Goal: Information Seeking & Learning: Learn about a topic

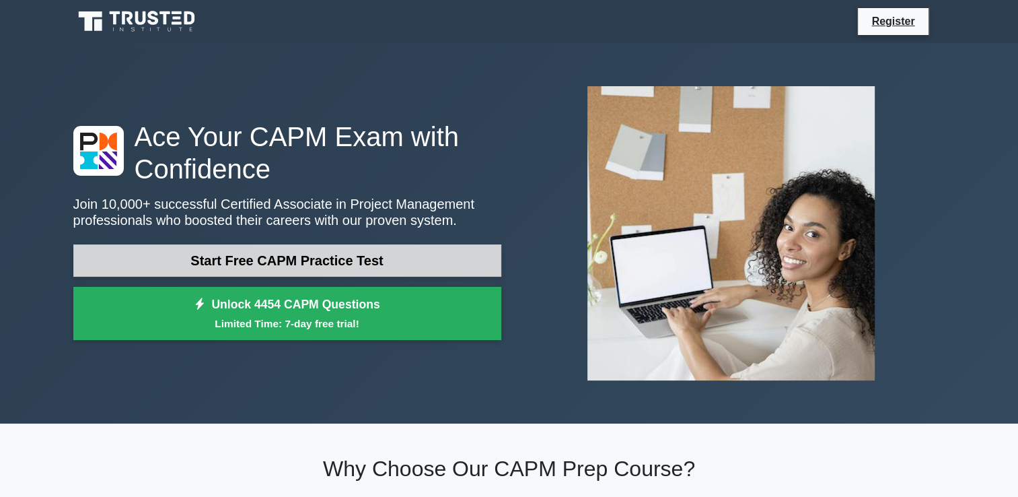
click at [377, 252] on link "Start Free CAPM Practice Test" at bounding box center [287, 260] width 428 height 32
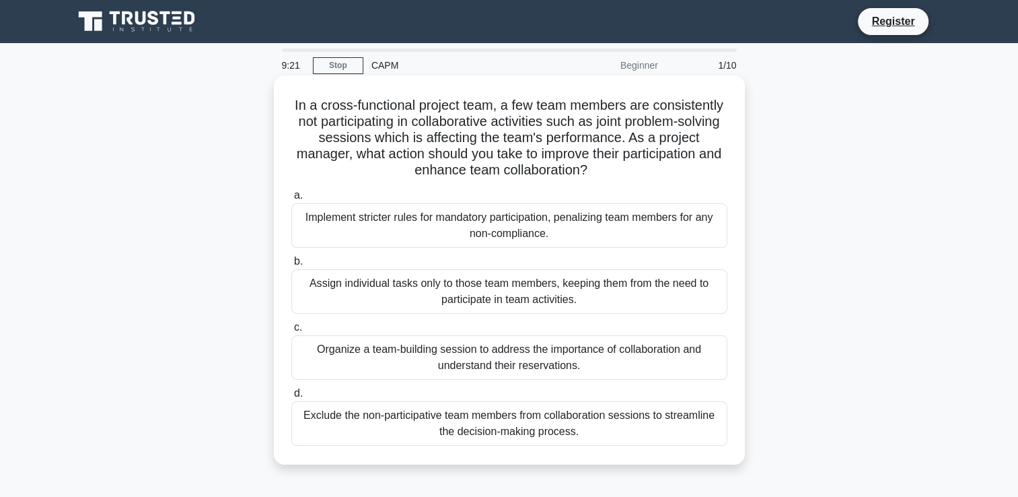
click at [371, 240] on div "Implement stricter rules for mandatory participation, penalizing team members f…" at bounding box center [509, 225] width 436 height 44
click at [291, 200] on input "a. Implement stricter rules for mandatory participation, penalizing team member…" at bounding box center [291, 195] width 0 height 9
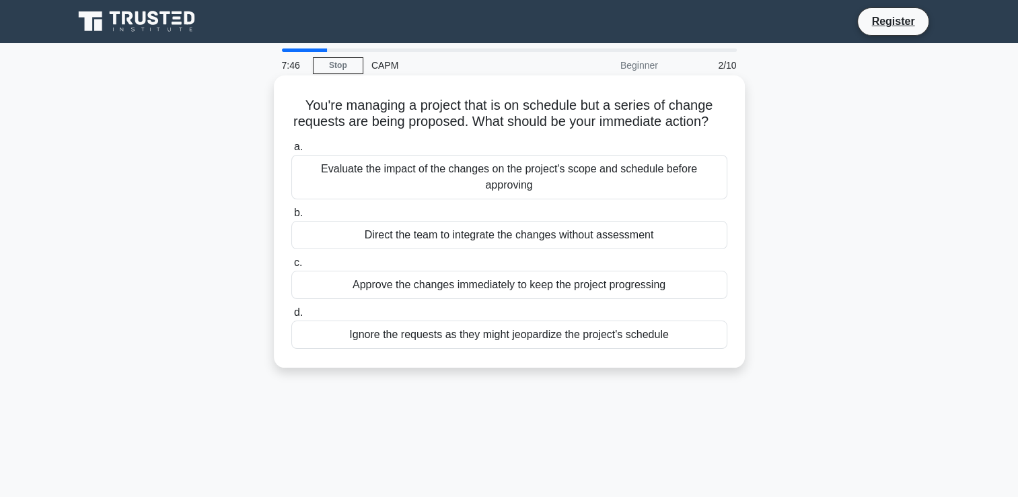
click at [363, 199] on div "Evaluate the impact of the changes on the project's scope and schedule before a…" at bounding box center [509, 177] width 436 height 44
click at [291, 151] on input "a. Evaluate the impact of the changes on the project's scope and schedule befor…" at bounding box center [291, 147] width 0 height 9
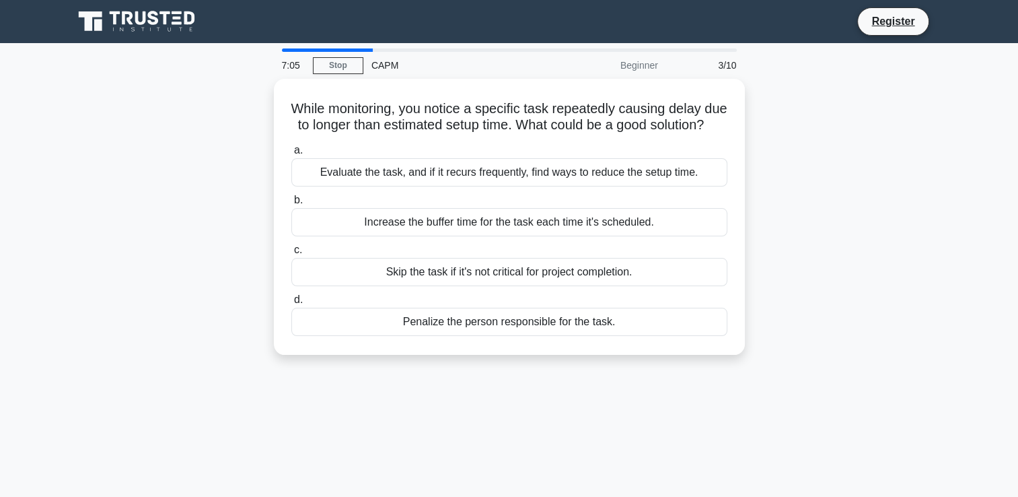
click at [201, 192] on div "While monitoring, you notice a specific task repeatedly causing delay due to lo…" at bounding box center [509, 225] width 888 height 292
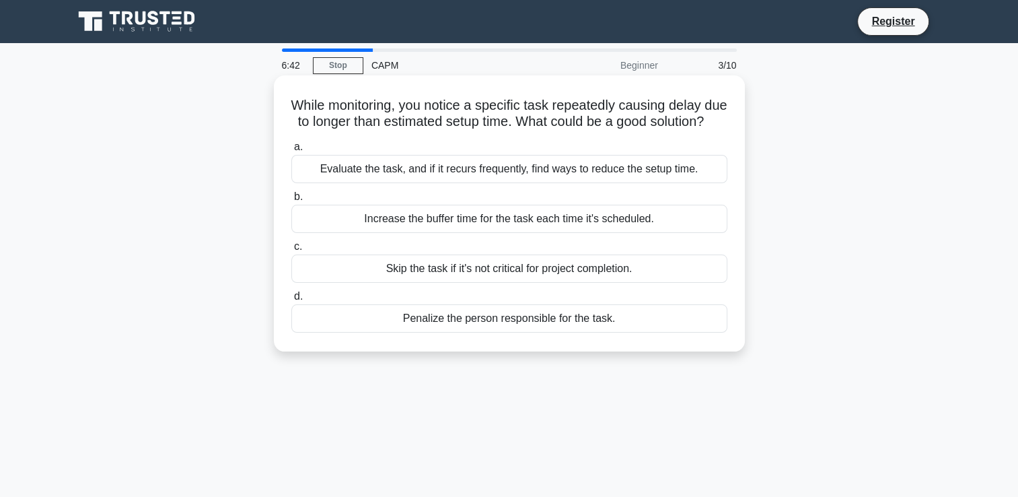
click at [335, 182] on div "Evaluate the task, and if it recurs frequently, find ways to reduce the setup t…" at bounding box center [509, 169] width 436 height 28
click at [291, 151] on input "a. Evaluate the task, and if it recurs frequently, find ways to reduce the setu…" at bounding box center [291, 147] width 0 height 9
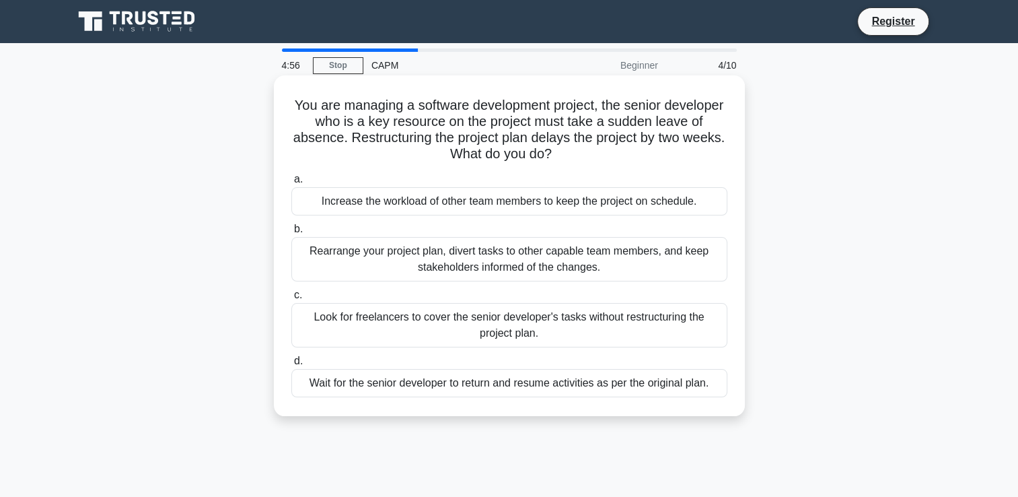
click at [388, 192] on div "Increase the workload of other team members to keep the project on schedule." at bounding box center [509, 201] width 436 height 28
click at [291, 184] on input "a. Increase the workload of other team members to keep the project on schedule." at bounding box center [291, 179] width 0 height 9
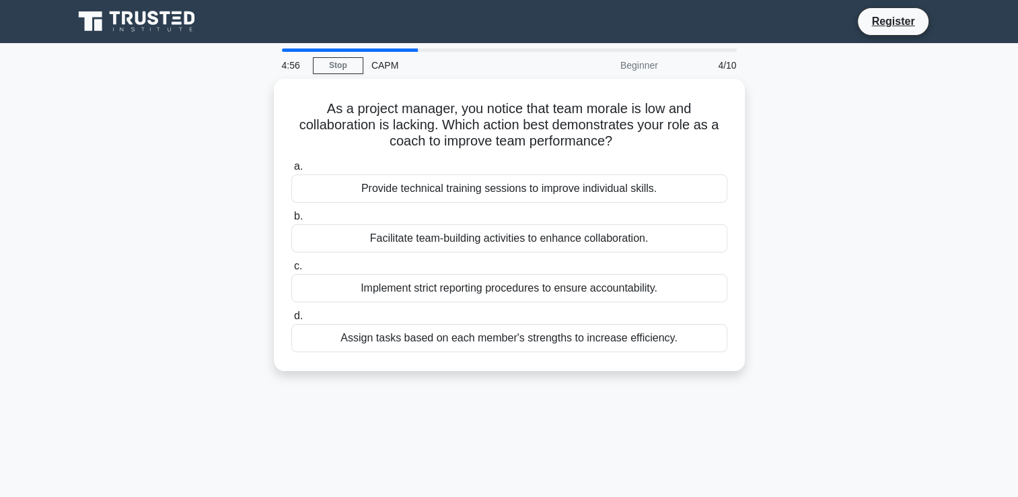
click at [388, 192] on div "Provide technical training sessions to improve individual skills." at bounding box center [509, 188] width 436 height 28
click at [291, 171] on input "a. Provide technical training sessions to improve individual skills." at bounding box center [291, 166] width 0 height 9
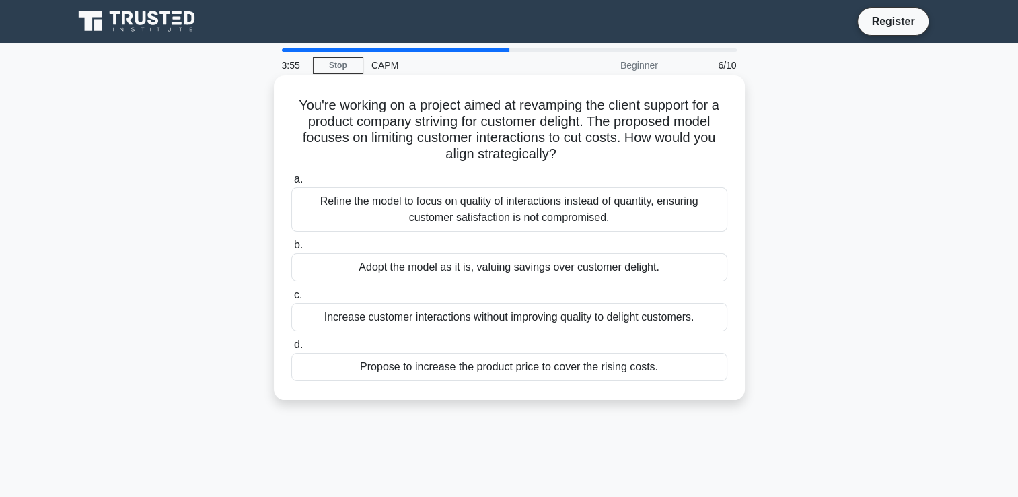
click at [324, 211] on div "Refine the model to focus on quality of interactions instead of quantity, ensur…" at bounding box center [509, 209] width 436 height 44
click at [291, 184] on input "a. Refine the model to focus on quality of interactions instead of quantity, en…" at bounding box center [291, 179] width 0 height 9
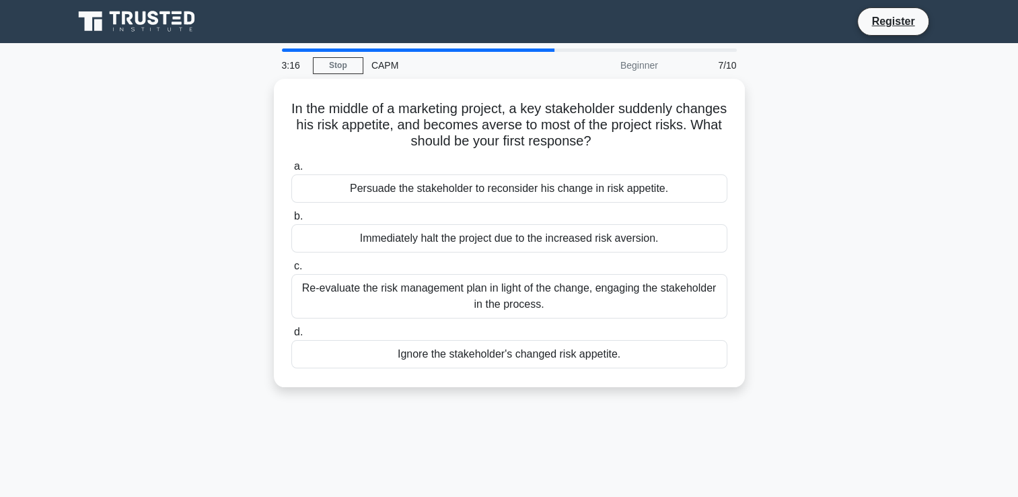
click at [173, 328] on div "In the middle of a marketing project, a key stakeholder suddenly changes his ri…" at bounding box center [509, 241] width 888 height 324
click at [176, 332] on div "In the middle of a marketing project, a key stakeholder suddenly changes his ri…" at bounding box center [509, 241] width 888 height 324
click at [173, 224] on div "In the middle of a marketing project, a key stakeholder suddenly changes his ri…" at bounding box center [509, 241] width 888 height 324
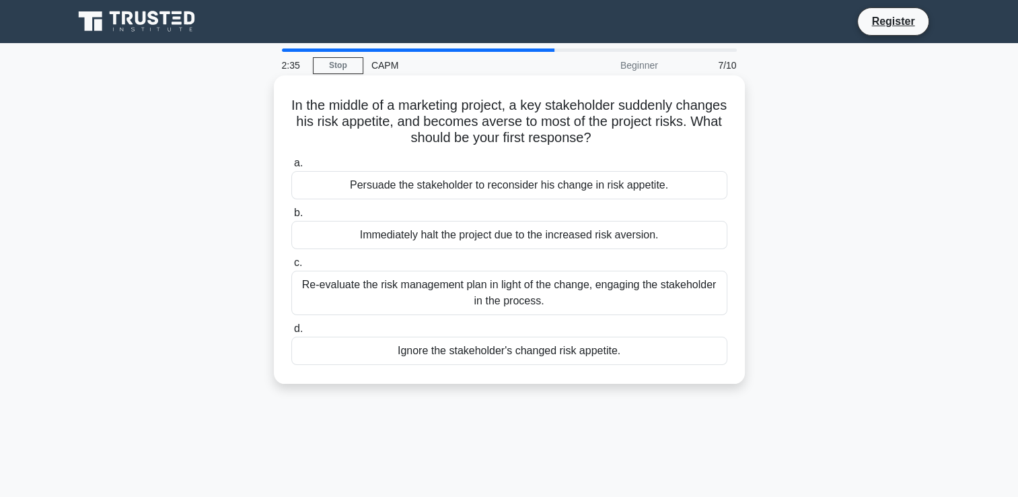
click at [490, 281] on div "Re-evaluate the risk management plan in light of the change, engaging the stake…" at bounding box center [509, 293] width 436 height 44
click at [291, 267] on input "c. Re-evaluate the risk management plan in light of the change, engaging the st…" at bounding box center [291, 262] width 0 height 9
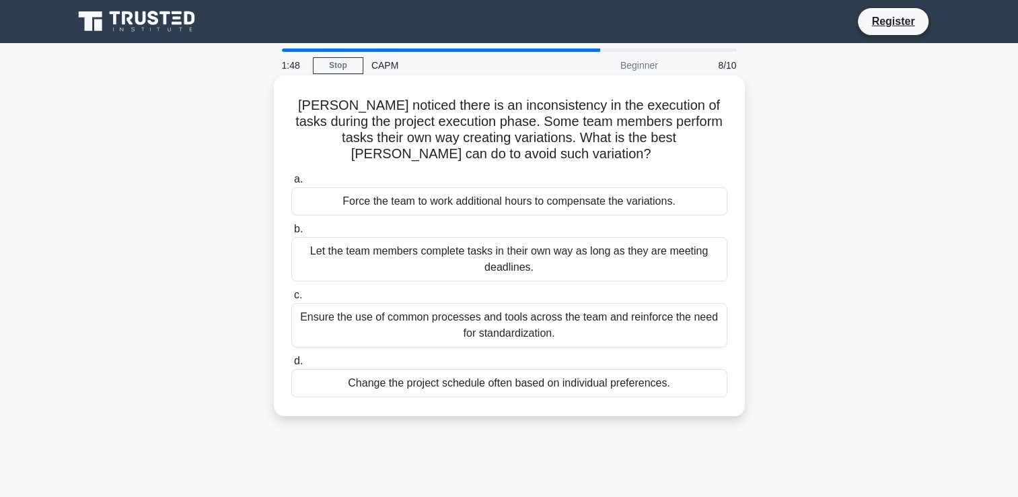
click at [509, 244] on div "Let the team members complete tasks in their own way as long as they are meetin…" at bounding box center [509, 259] width 436 height 44
click at [291, 234] on input "b. Let the team members complete tasks in their own way as long as they are mee…" at bounding box center [291, 229] width 0 height 9
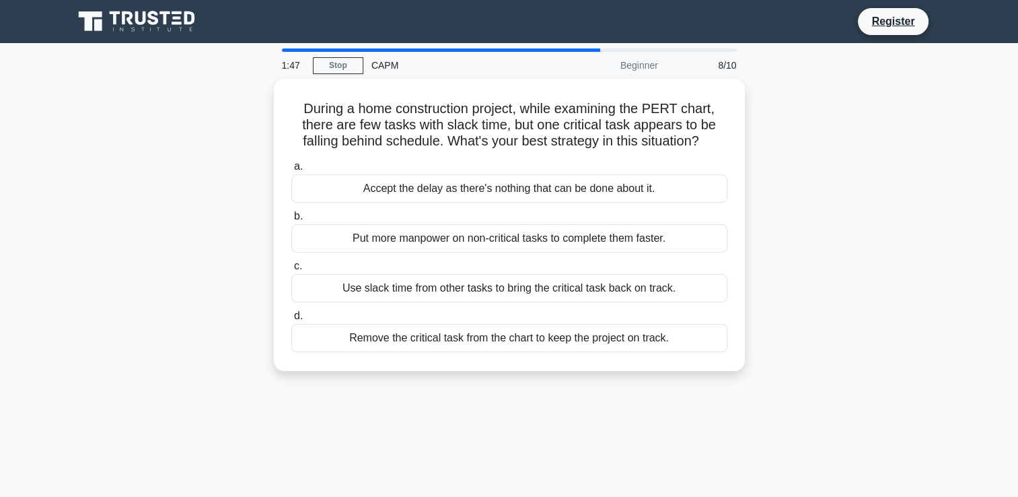
click at [509, 244] on div "Put more manpower on non-critical tasks to complete them faster." at bounding box center [509, 238] width 436 height 28
click at [291, 221] on input "b. Put more manpower on non-critical tasks to complete them faster." at bounding box center [291, 216] width 0 height 9
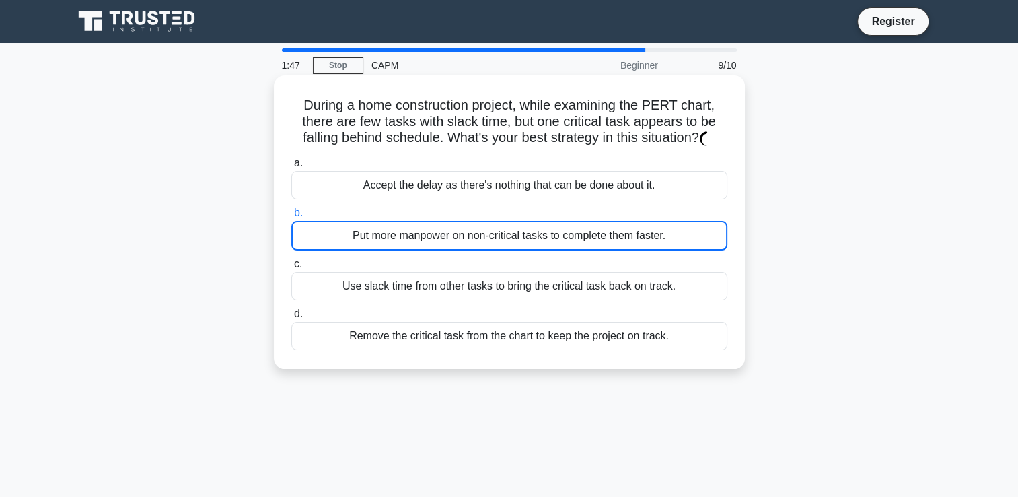
click at [509, 244] on div "Put more manpower on non-critical tasks to complete them faster." at bounding box center [509, 236] width 436 height 30
click at [291, 217] on input "b. Put more manpower on non-critical tasks to complete them faster." at bounding box center [291, 213] width 0 height 9
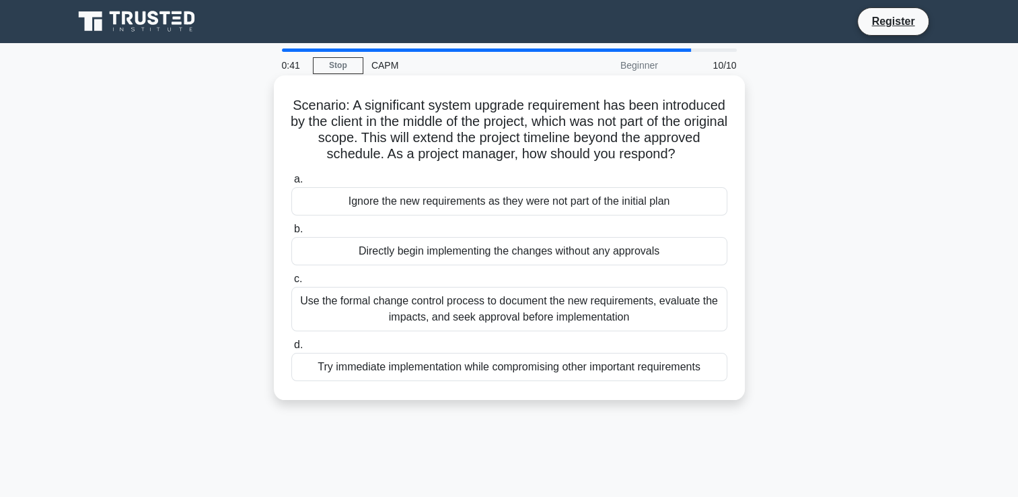
click at [585, 328] on div "Use the formal change control process to document the new requirements, evaluat…" at bounding box center [509, 309] width 436 height 44
click at [291, 283] on input "c. Use the formal change control process to document the new requirements, eval…" at bounding box center [291, 279] width 0 height 9
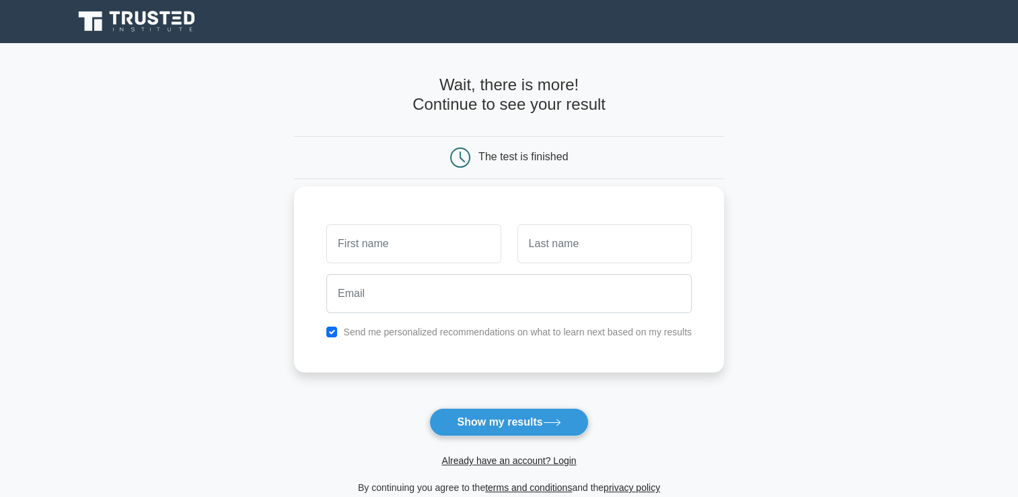
click at [445, 252] on input "text" at bounding box center [413, 243] width 174 height 39
type input "[PERSON_NAME]"
click at [506, 252] on div "[PERSON_NAME]" at bounding box center [413, 244] width 190 height 50
click at [546, 244] on input "text" at bounding box center [605, 243] width 174 height 39
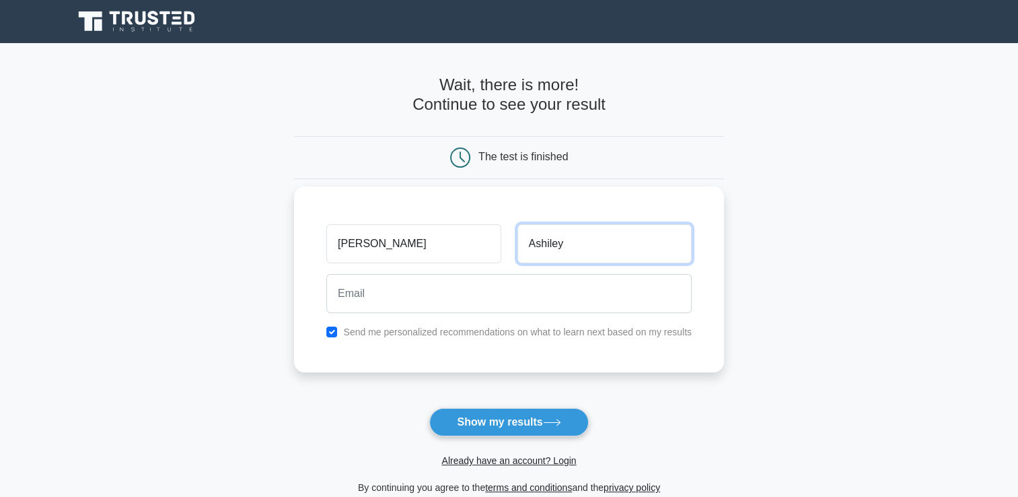
type input "Ashiley"
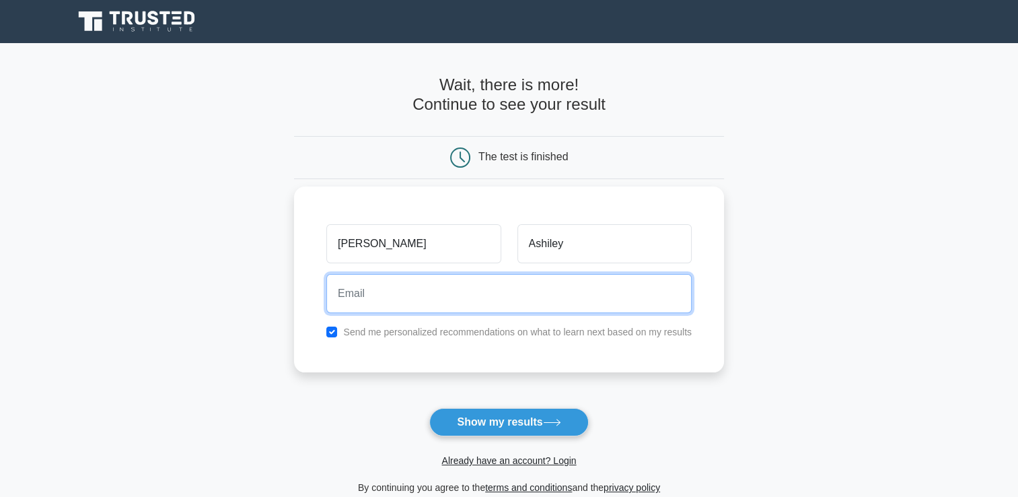
click at [415, 297] on input "email" at bounding box center [508, 293] width 365 height 39
type input "SamAhs123@gmail.com"
click at [429, 408] on button "Show my results" at bounding box center [508, 422] width 159 height 28
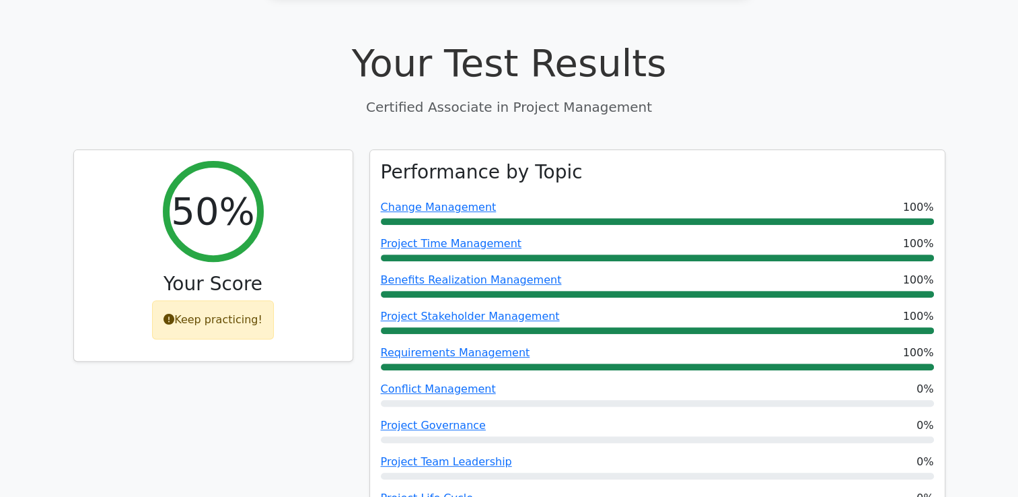
scroll to position [485, 0]
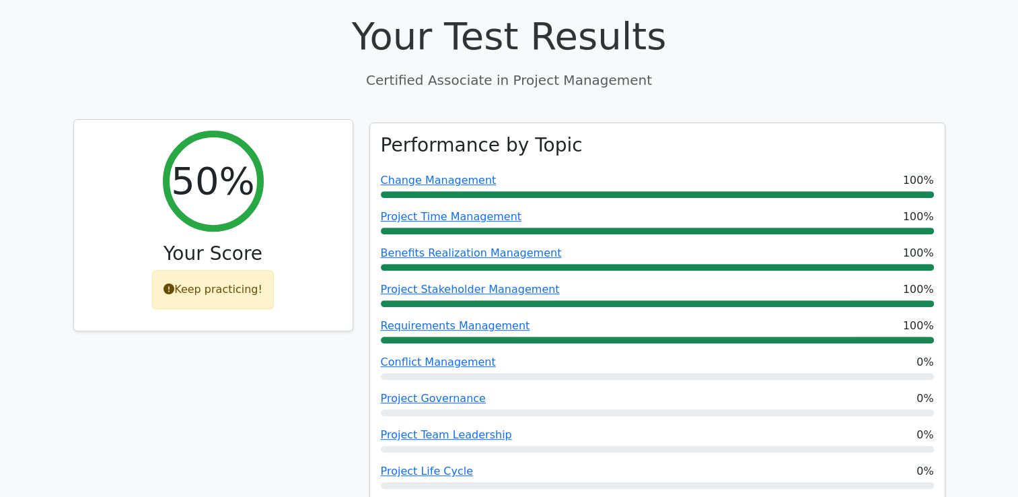
click at [215, 242] on h3 "Your Score" at bounding box center [213, 253] width 257 height 23
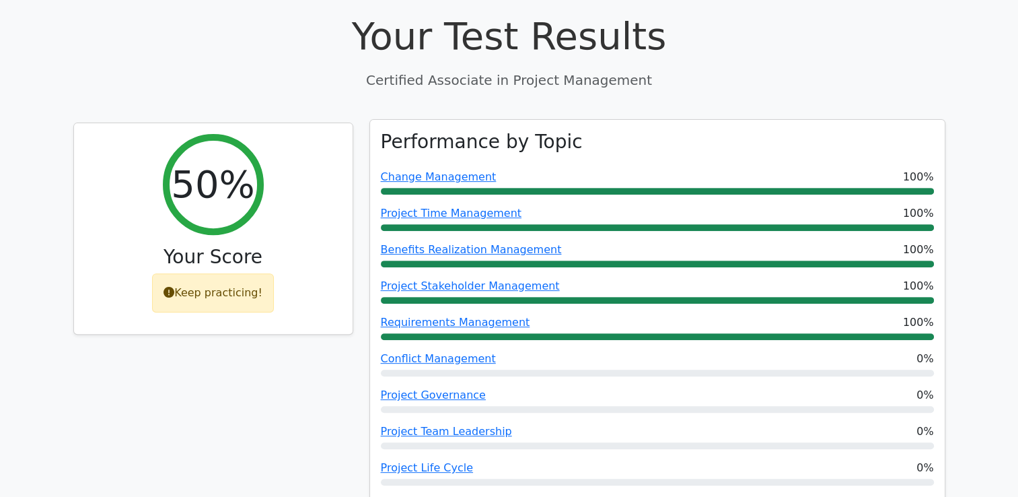
click at [635, 169] on div "Change Management 100%" at bounding box center [657, 177] width 553 height 16
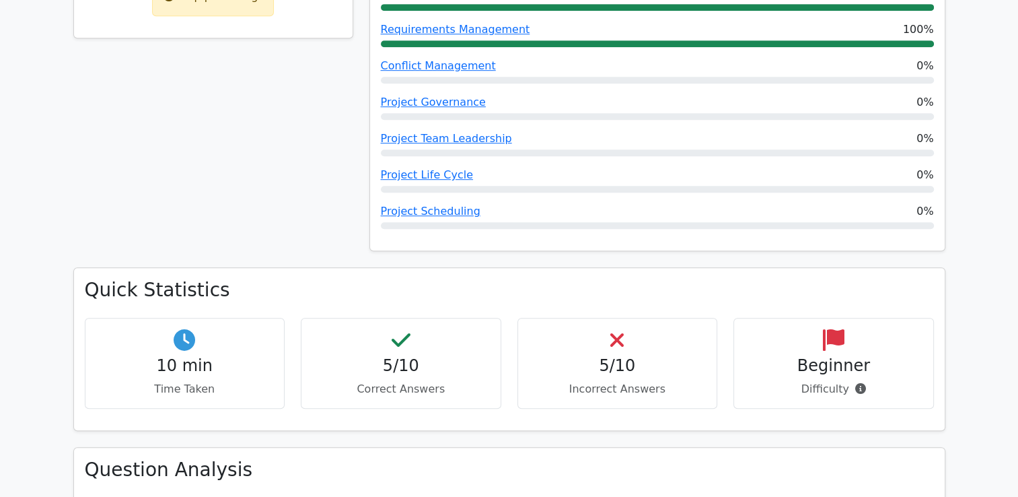
scroll to position [808, 0]
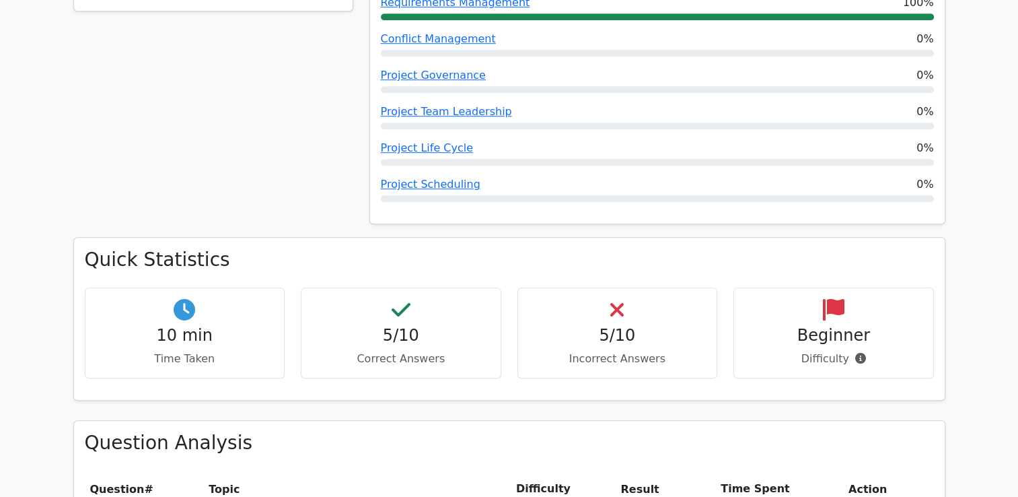
click at [390, 287] on div "5/10 Correct Answers" at bounding box center [401, 332] width 201 height 91
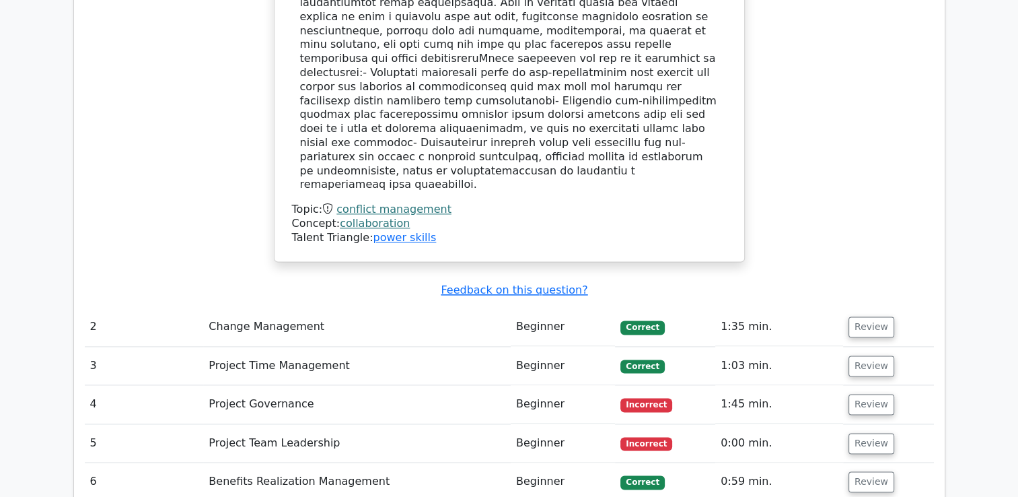
scroll to position [1831, 0]
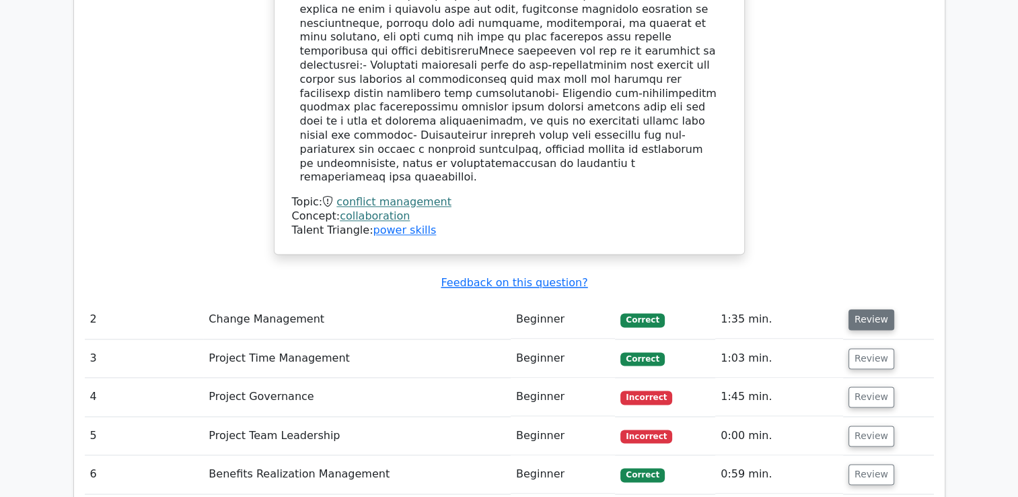
click at [864, 309] on button "Review" at bounding box center [872, 319] width 46 height 21
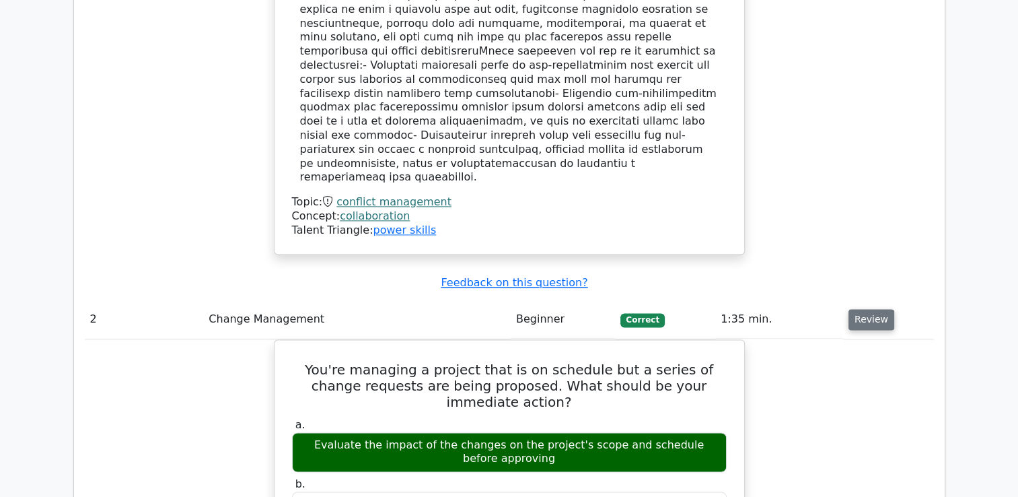
click at [864, 309] on button "Review" at bounding box center [872, 319] width 46 height 21
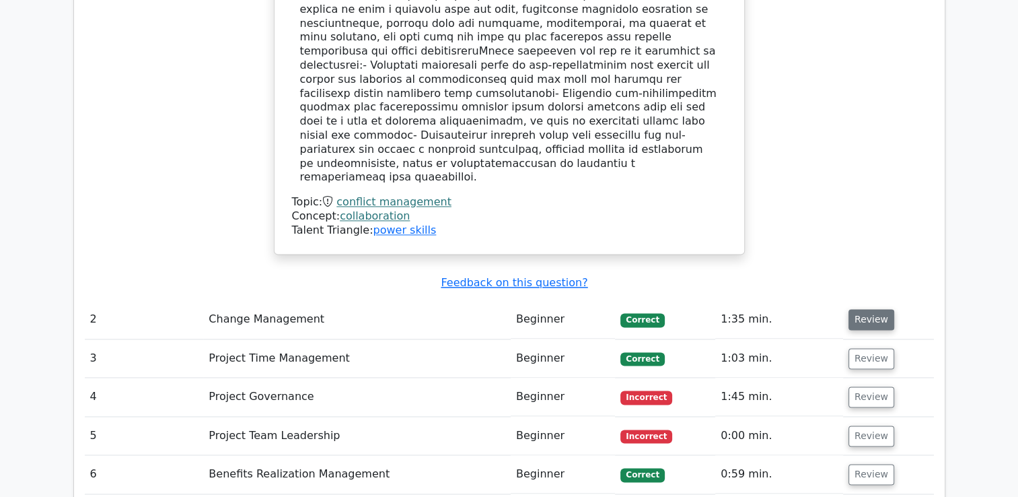
click at [864, 309] on button "Review" at bounding box center [872, 319] width 46 height 21
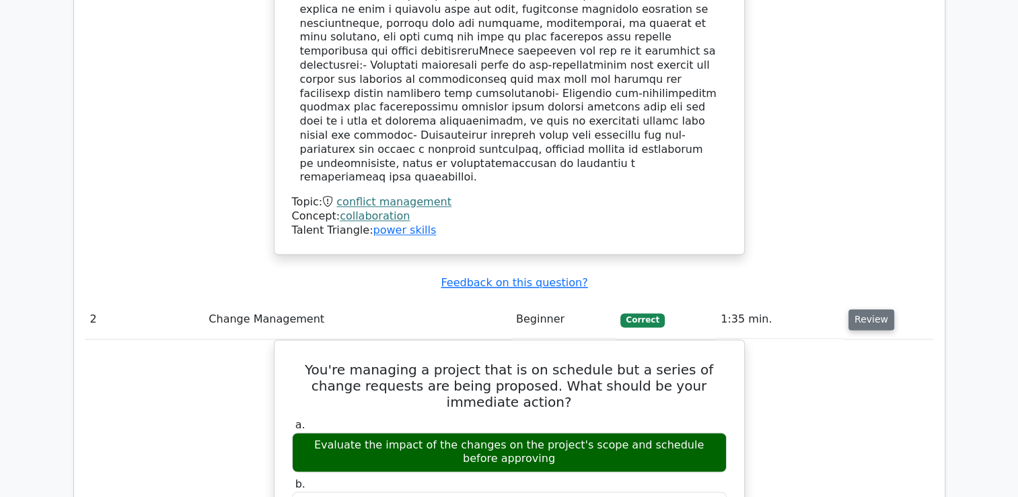
click at [864, 309] on button "Review" at bounding box center [872, 319] width 46 height 21
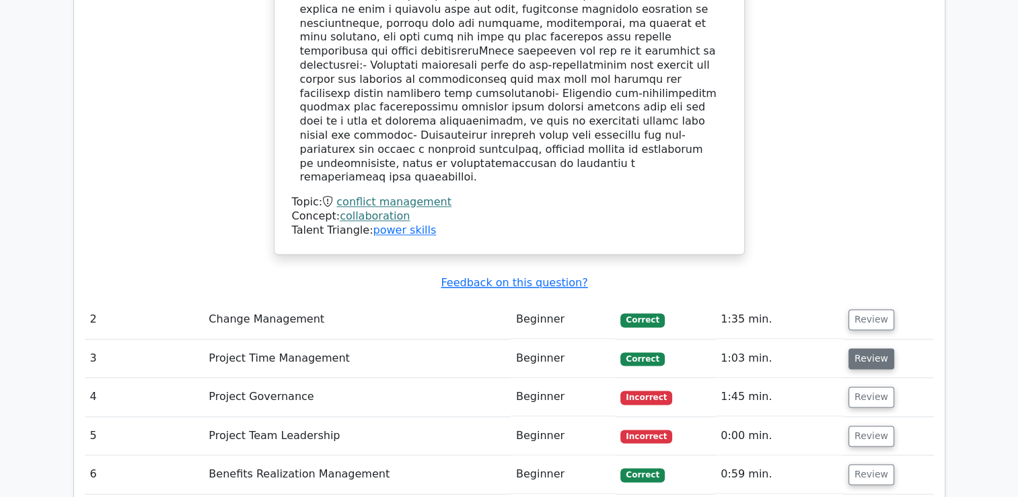
click at [867, 348] on button "Review" at bounding box center [872, 358] width 46 height 21
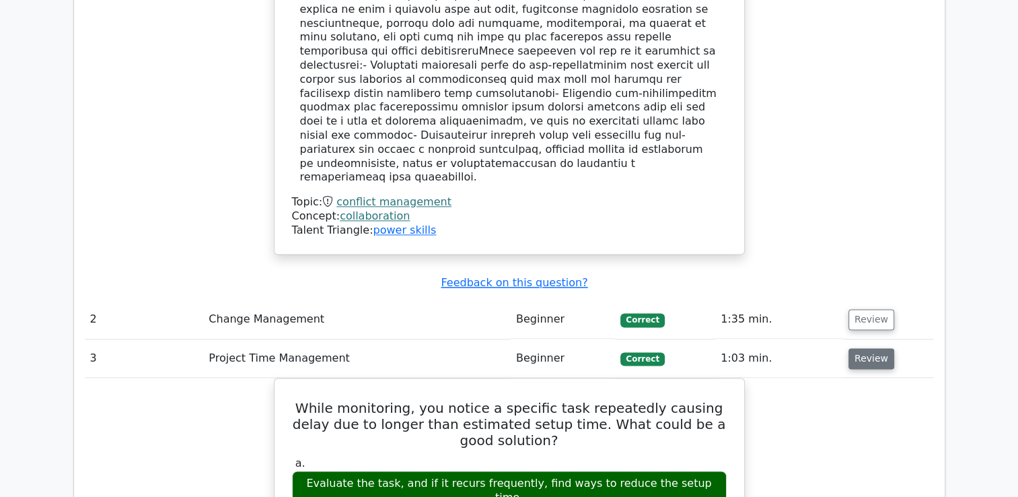
click at [867, 348] on button "Review" at bounding box center [872, 358] width 46 height 21
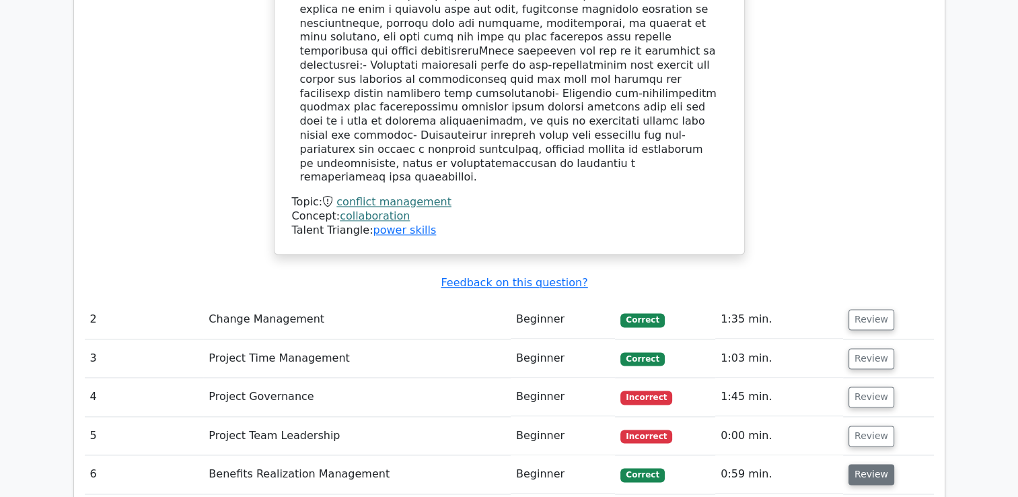
click at [875, 464] on button "Review" at bounding box center [872, 474] width 46 height 21
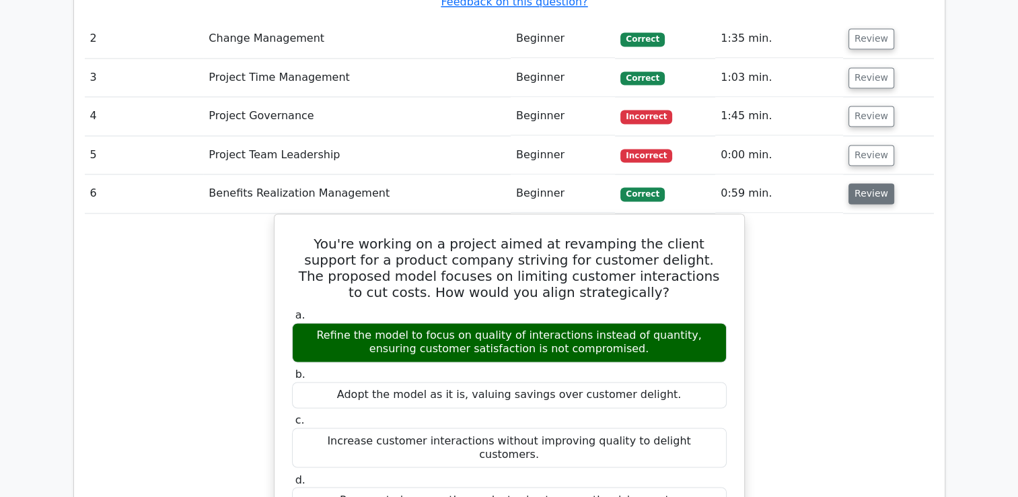
scroll to position [2127, 0]
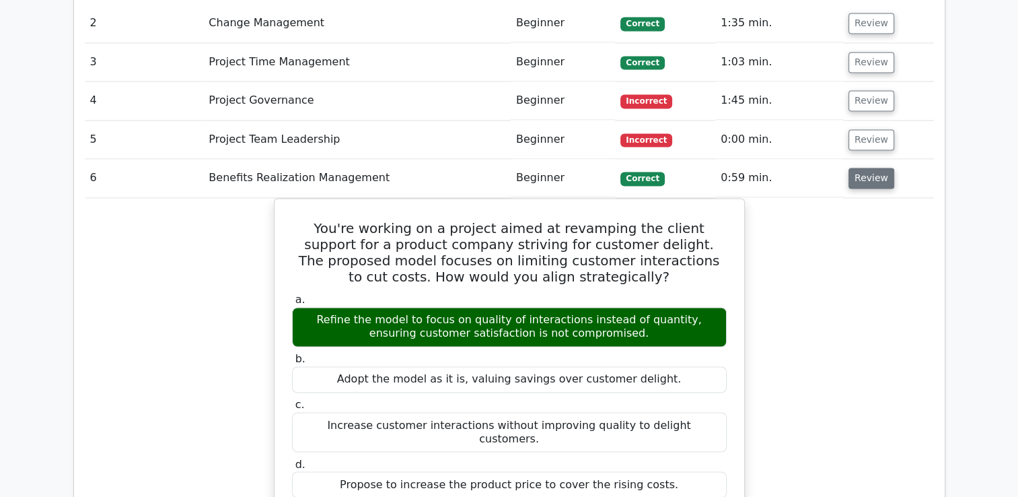
click at [868, 168] on button "Review" at bounding box center [872, 178] width 46 height 21
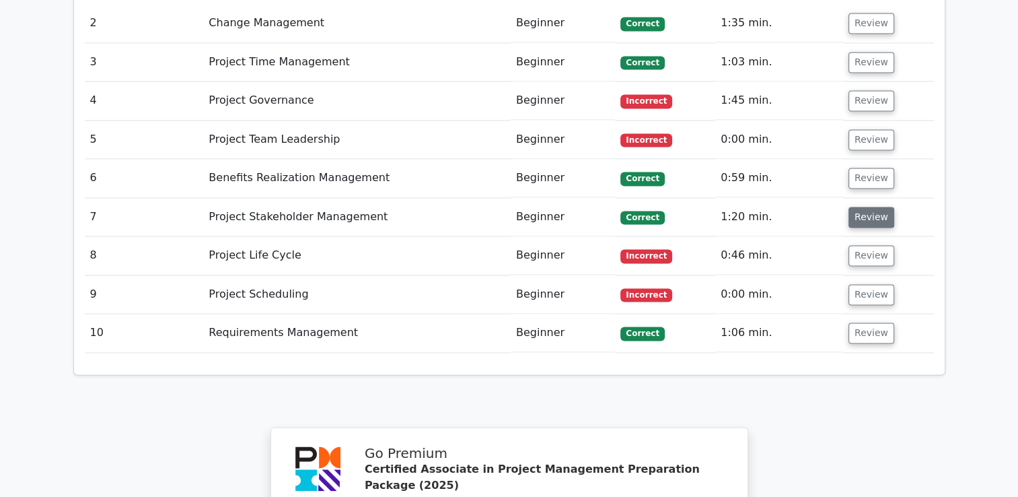
click at [871, 207] on button "Review" at bounding box center [872, 217] width 46 height 21
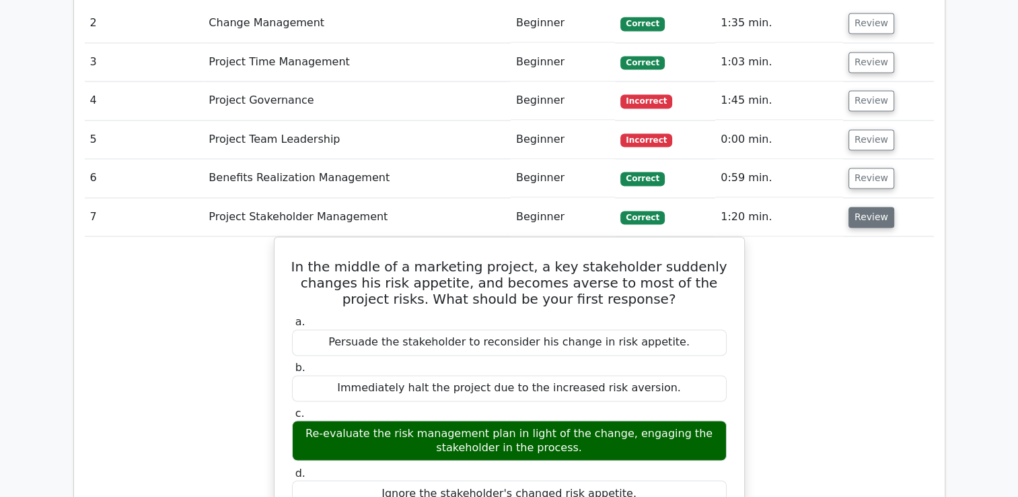
click at [871, 207] on button "Review" at bounding box center [872, 217] width 46 height 21
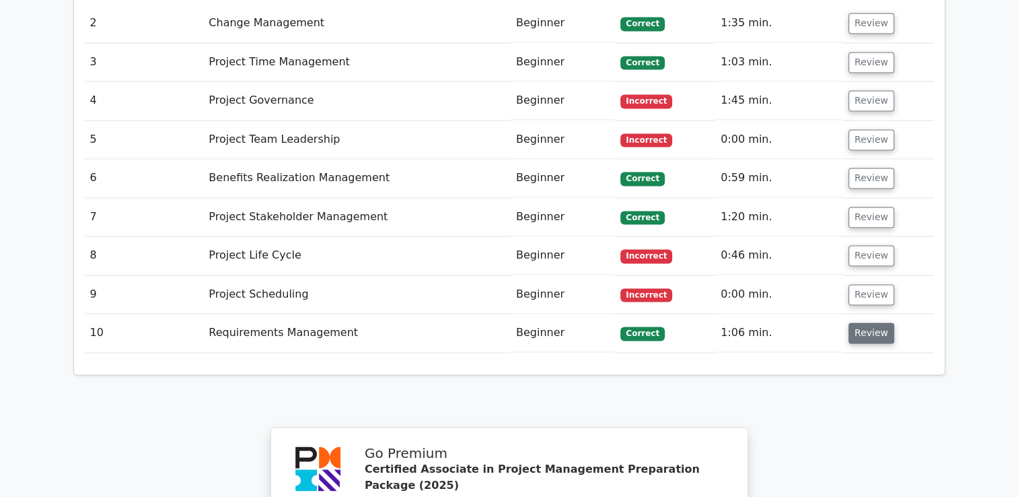
click at [866, 322] on button "Review" at bounding box center [872, 332] width 46 height 21
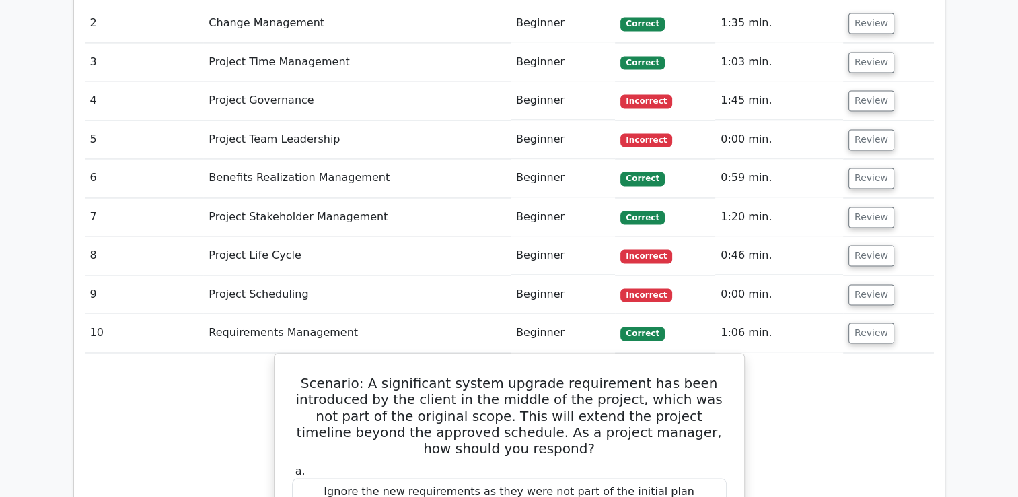
drag, startPoint x: 868, startPoint y: 220, endPoint x: 868, endPoint y: 254, distance: 33.7
click at [868, 254] on tbody "1 Conflict Management Beginner Incorrect 0:39 min. Review" at bounding box center [509, 130] width 849 height 1888
click at [872, 322] on button "Review" at bounding box center [872, 332] width 46 height 21
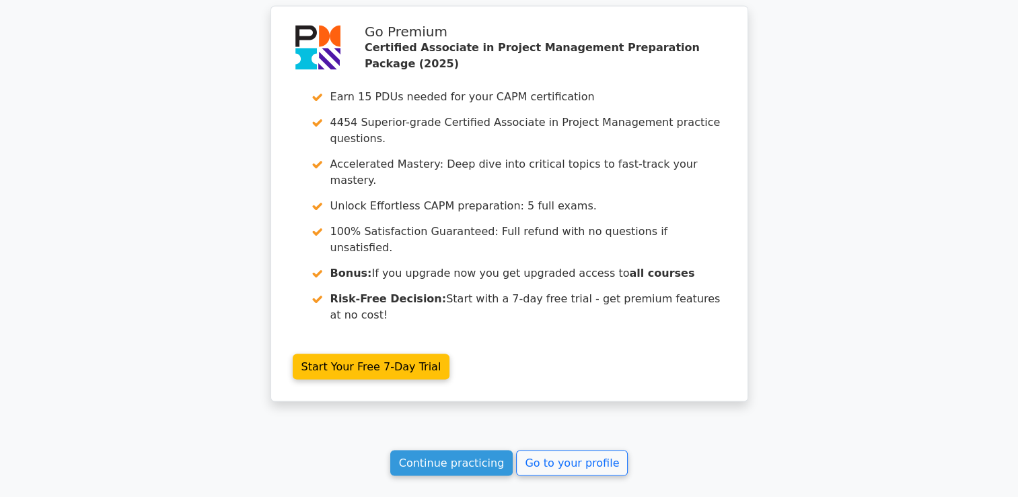
scroll to position [2549, 0]
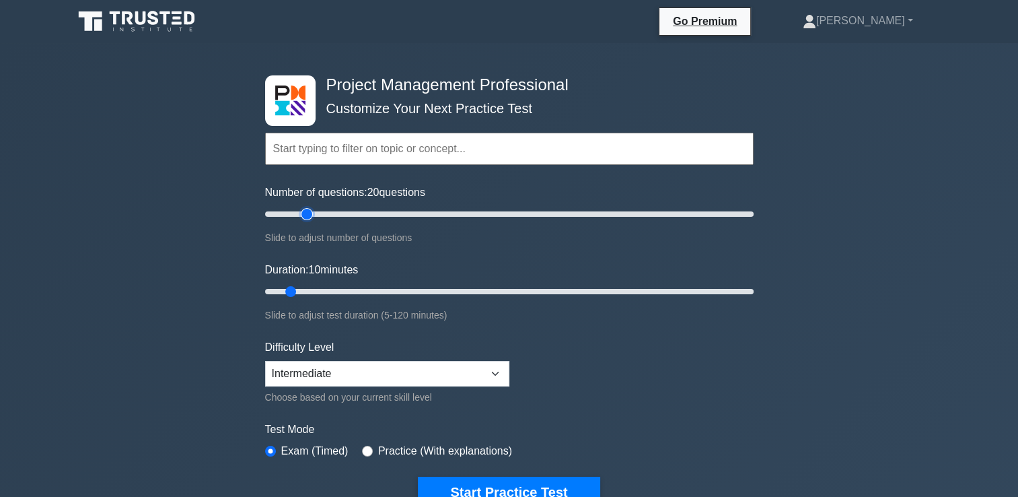
type input "20"
click at [308, 211] on input "Number of questions: 20 questions" at bounding box center [509, 214] width 489 height 16
type input "20"
click at [342, 284] on input "Duration: 20 minutes" at bounding box center [509, 291] width 489 height 16
click at [350, 378] on select "Beginner Intermediate Expert" at bounding box center [387, 374] width 244 height 26
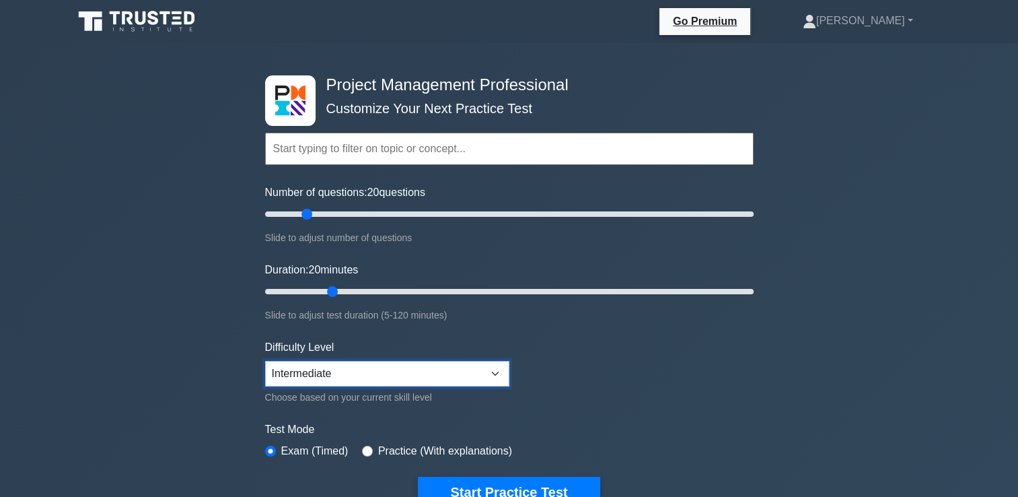
select select "beginner"
click at [265, 361] on select "Beginner Intermediate Expert" at bounding box center [387, 374] width 244 height 26
click at [353, 394] on div "Choose based on your current skill level" at bounding box center [387, 397] width 244 height 16
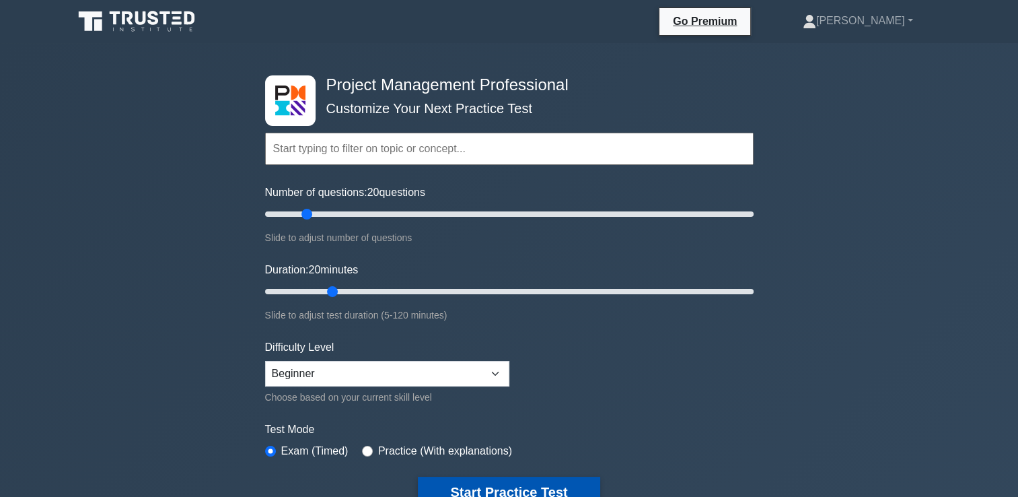
click at [445, 476] on button "Start Practice Test" at bounding box center [509, 491] width 182 height 31
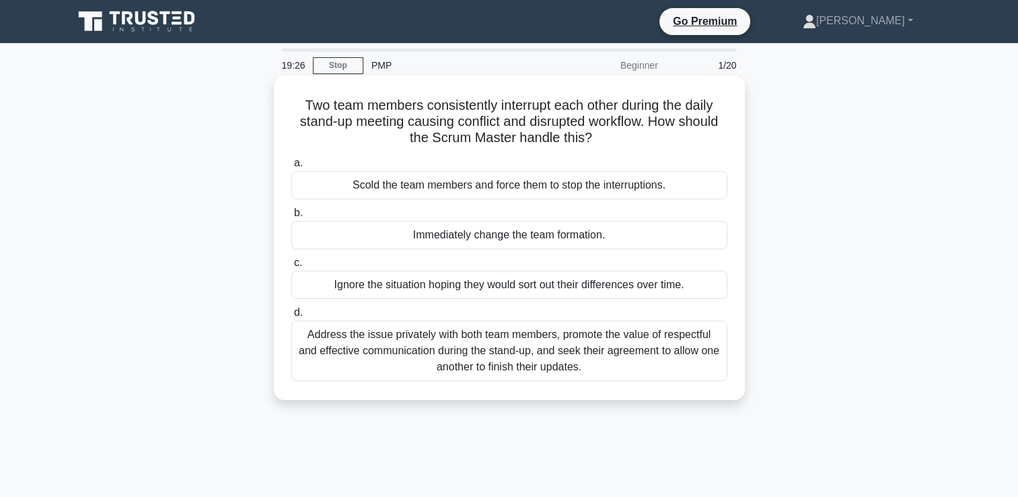
click at [445, 353] on div "Address the issue privately with both team members, promote the value of respec…" at bounding box center [509, 350] width 436 height 61
click at [291, 317] on input "d. Address the issue privately with both team members, promote the value of res…" at bounding box center [291, 312] width 0 height 9
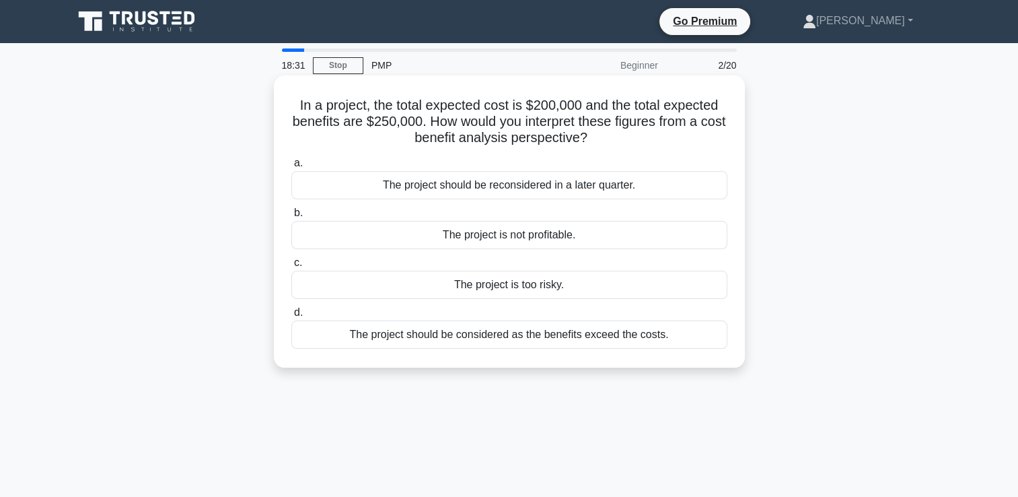
click at [511, 240] on div "The project is not profitable." at bounding box center [509, 235] width 436 height 28
click at [291, 217] on input "b. The project is not profitable." at bounding box center [291, 213] width 0 height 9
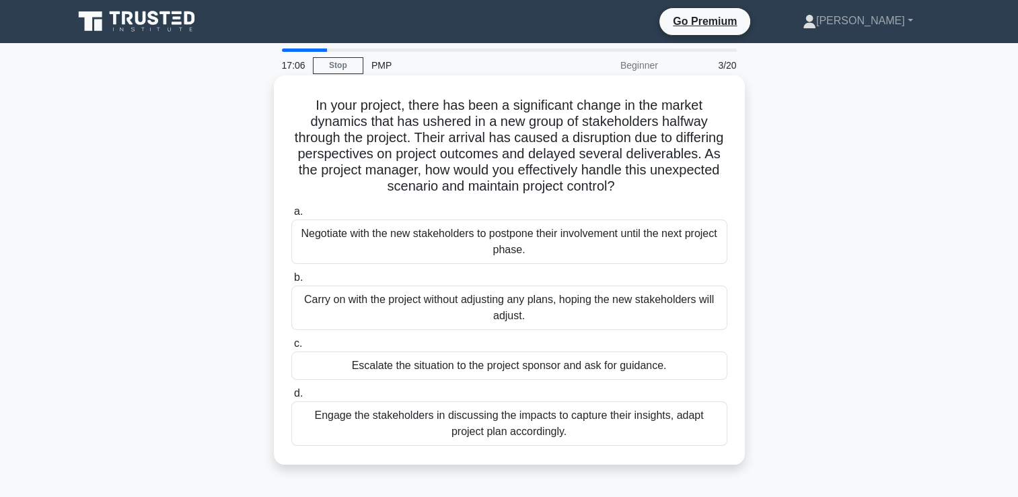
click at [468, 430] on div "Engage the stakeholders in discussing the impacts to capture their insights, ad…" at bounding box center [509, 423] width 436 height 44
click at [291, 398] on input "d. Engage the stakeholders in discussing the impacts to capture their insights,…" at bounding box center [291, 393] width 0 height 9
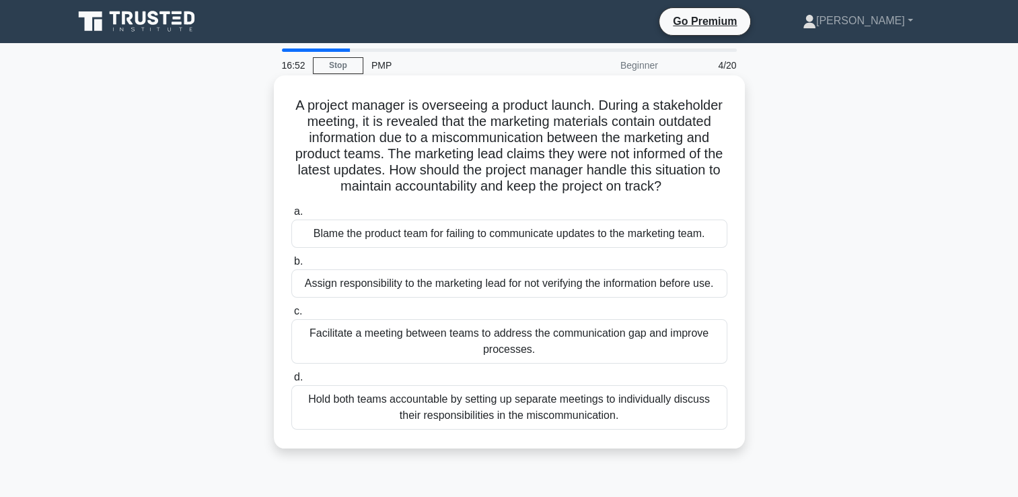
click at [641, 227] on div "Blame the product team for failing to communicate updates to the marketing team." at bounding box center [509, 233] width 436 height 28
click at [291, 216] on input "a. Blame the product team for failing to communicate updates to the marketing t…" at bounding box center [291, 211] width 0 height 9
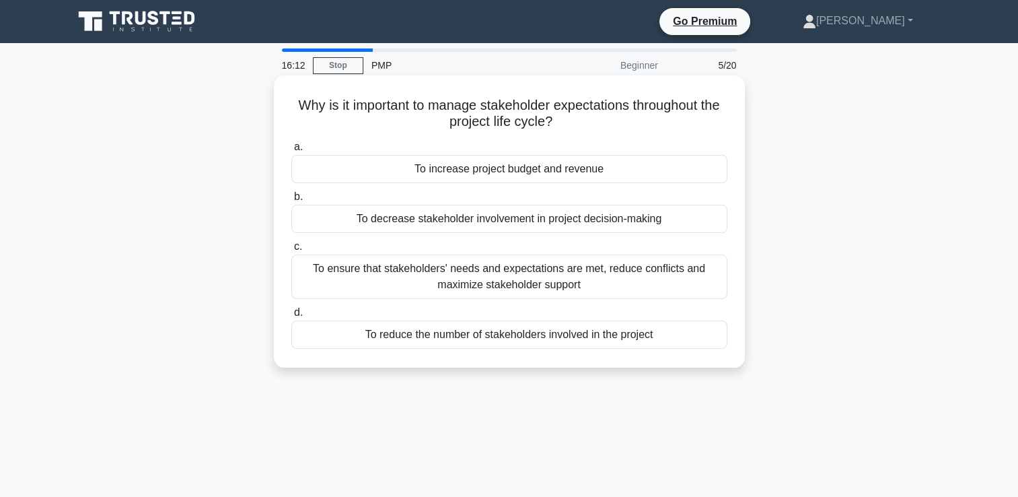
click at [536, 273] on div "To ensure that stakeholders' needs and expectations are met, reduce conflicts a…" at bounding box center [509, 276] width 436 height 44
click at [291, 251] on input "c. To ensure that stakeholders' needs and expectations are met, reduce conflict…" at bounding box center [291, 246] width 0 height 9
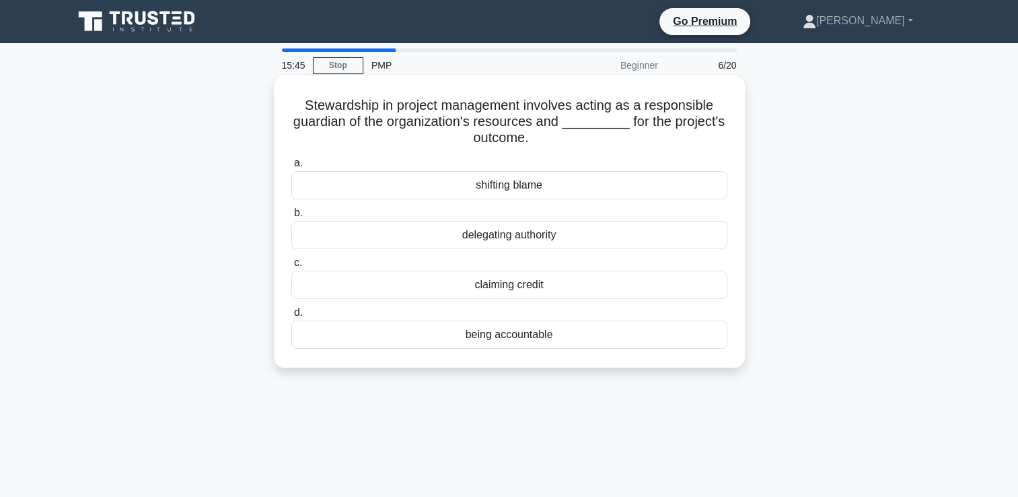
click at [492, 334] on div "being accountable" at bounding box center [509, 334] width 436 height 28
click at [291, 317] on input "d. being accountable" at bounding box center [291, 312] width 0 height 9
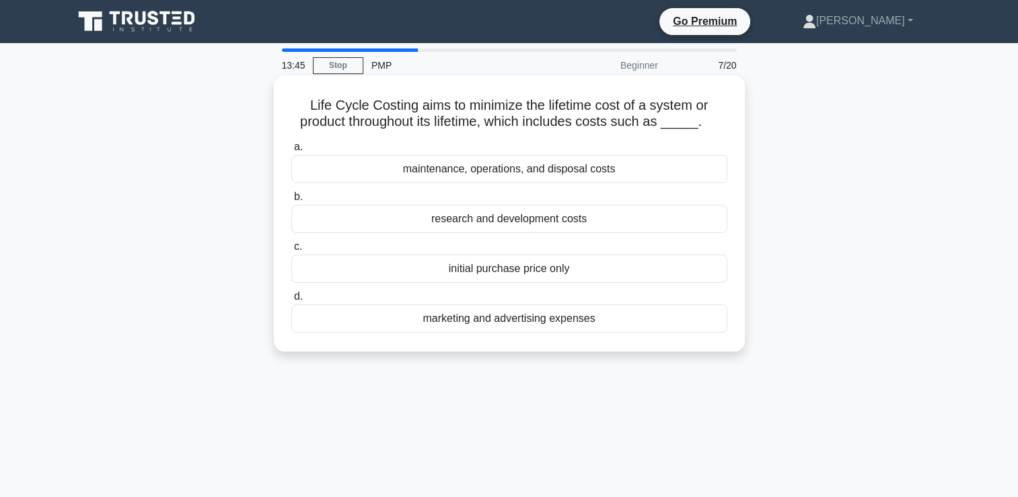
click at [432, 317] on div "marketing and advertising expenses" at bounding box center [509, 318] width 436 height 28
click at [291, 301] on input "d. marketing and advertising expenses" at bounding box center [291, 296] width 0 height 9
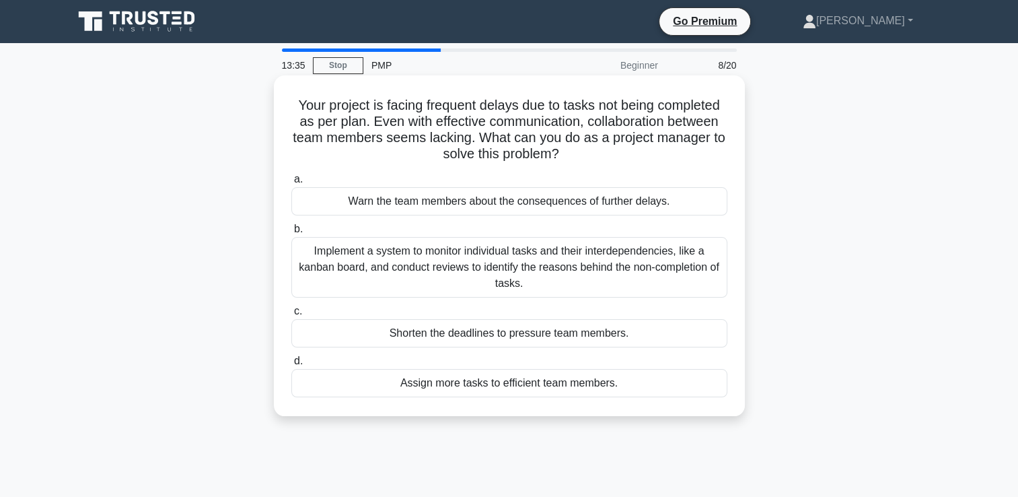
click at [471, 271] on div "Implement a system to monitor individual tasks and their interdependencies, lik…" at bounding box center [509, 267] width 436 height 61
click at [291, 234] on input "b. Implement a system to monitor individual tasks and their interdependencies, …" at bounding box center [291, 229] width 0 height 9
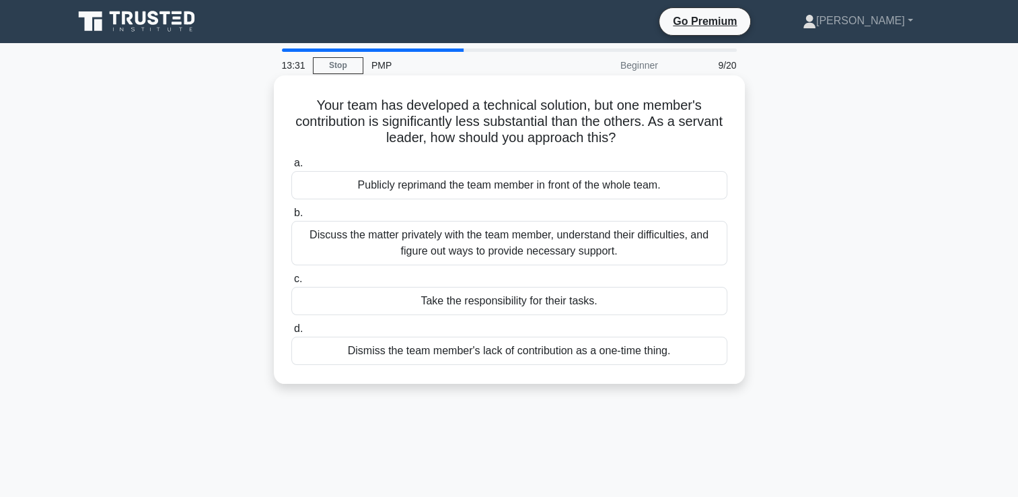
click at [525, 252] on div "Discuss the matter privately with the team member, understand their difficultie…" at bounding box center [509, 243] width 436 height 44
click at [291, 217] on input "b. Discuss the matter privately with the team member, understand their difficul…" at bounding box center [291, 213] width 0 height 9
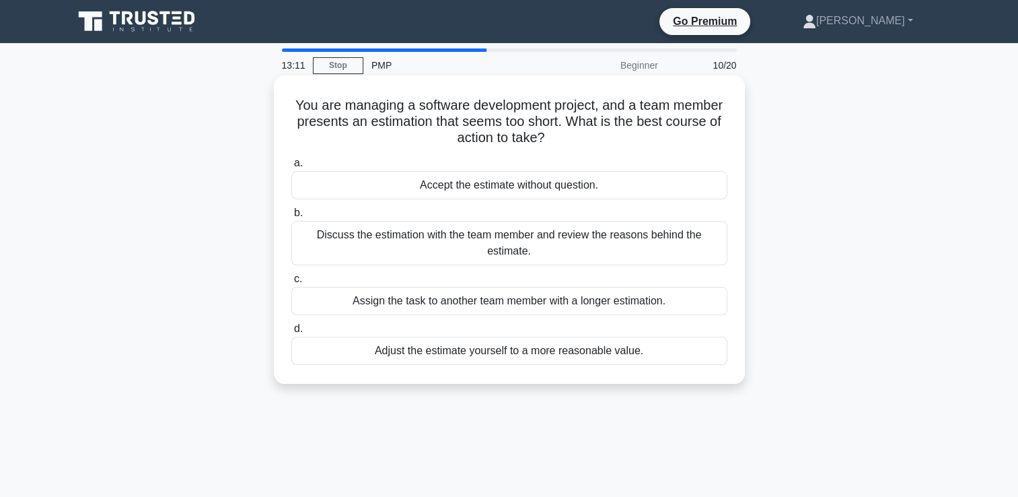
click at [555, 254] on div "Discuss the estimation with the team member and review the reasons behind the e…" at bounding box center [509, 243] width 436 height 44
click at [291, 217] on input "b. Discuss the estimation with the team member and review the reasons behind th…" at bounding box center [291, 213] width 0 height 9
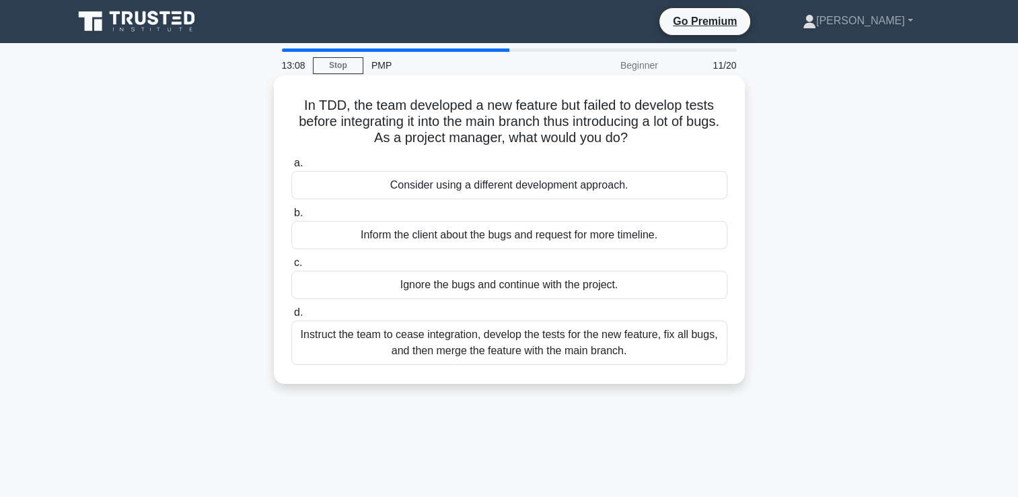
click at [554, 182] on div "Consider using a different development approach." at bounding box center [509, 185] width 436 height 28
click at [291, 168] on input "a. Consider using a different development approach." at bounding box center [291, 163] width 0 height 9
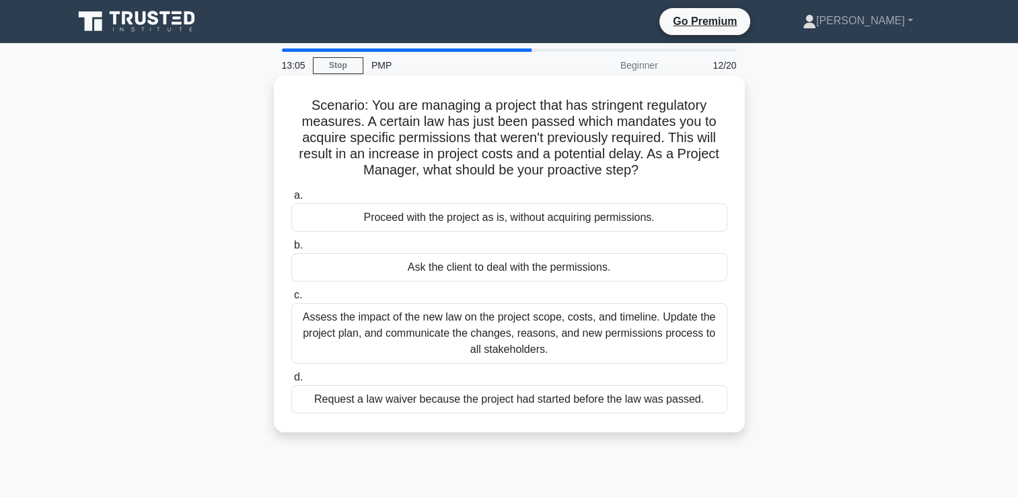
click at [544, 225] on div "Proceed with the project as is, without acquiring permissions." at bounding box center [509, 217] width 436 height 28
click at [291, 200] on input "a. Proceed with the project as is, without acquiring permissions." at bounding box center [291, 195] width 0 height 9
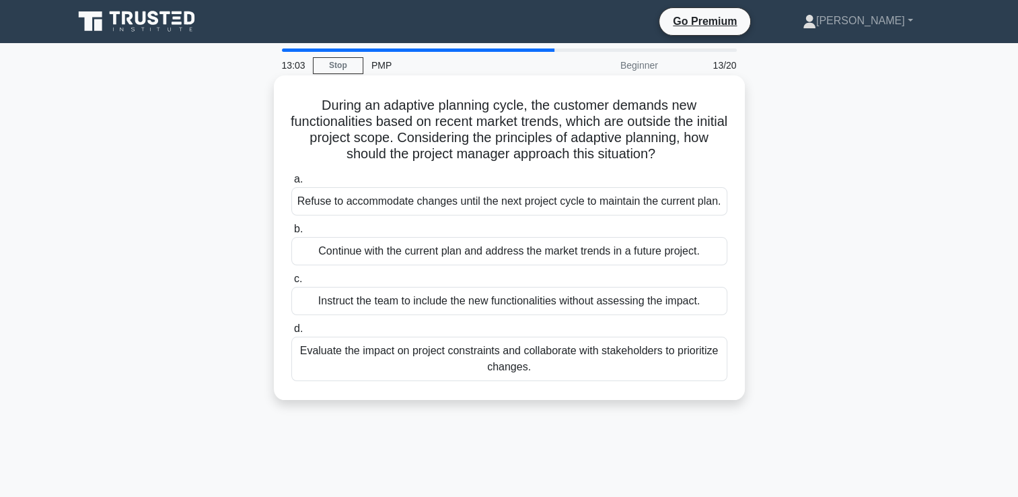
click at [512, 292] on div "Instruct the team to include the new functionalities without assessing the impa…" at bounding box center [509, 301] width 436 height 28
click at [291, 283] on input "c. Instruct the team to include the new functionalities without assessing the i…" at bounding box center [291, 279] width 0 height 9
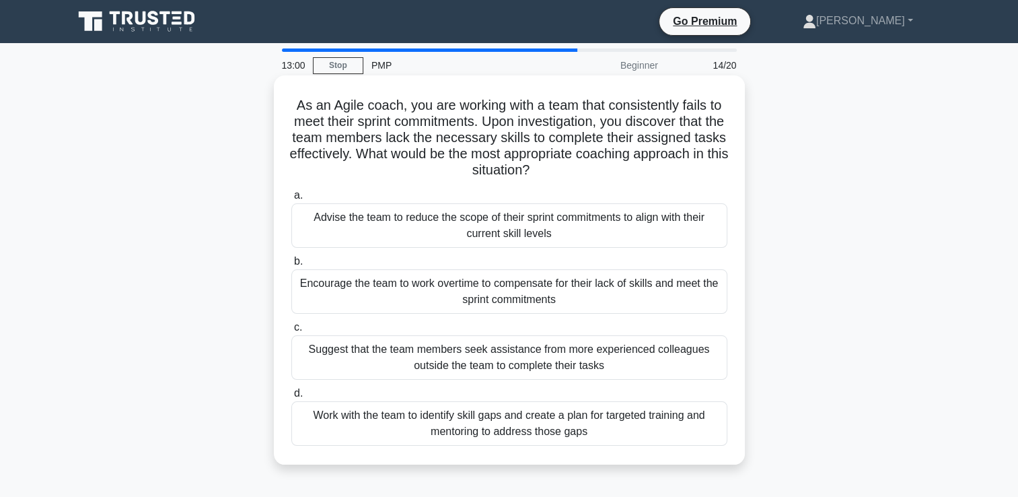
click at [554, 291] on div "Encourage the team to work overtime to compensate for their lack of skills and …" at bounding box center [509, 291] width 436 height 44
click at [291, 266] on input "b. Encourage the team to work overtime to compensate for their lack of skills a…" at bounding box center [291, 261] width 0 height 9
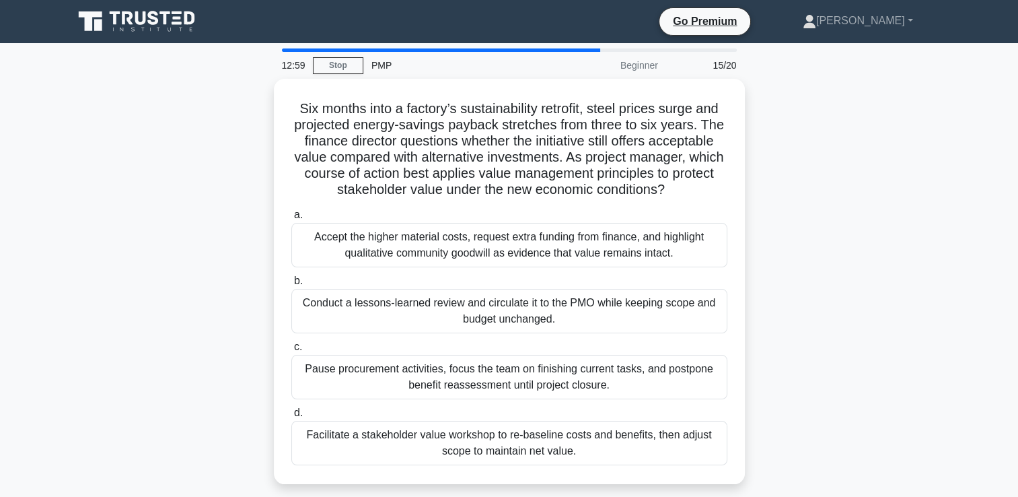
click at [554, 291] on div "Conduct a lessons-learned review and circulate it to the PMO while keeping scop…" at bounding box center [509, 311] width 436 height 44
click at [291, 285] on input "b. Conduct a lessons-learned review and circulate it to the PMO while keeping s…" at bounding box center [291, 281] width 0 height 9
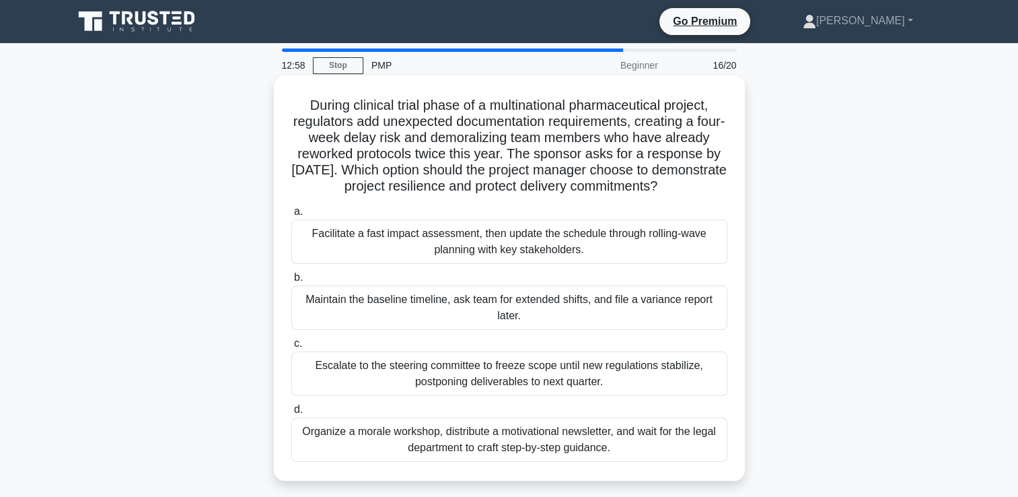
click at [554, 292] on label "b. Maintain the baseline timeline, ask team for extended shifts, and file a var…" at bounding box center [509, 299] width 436 height 61
click at [291, 282] on input "b. Maintain the baseline timeline, ask team for extended shifts, and file a var…" at bounding box center [291, 277] width 0 height 9
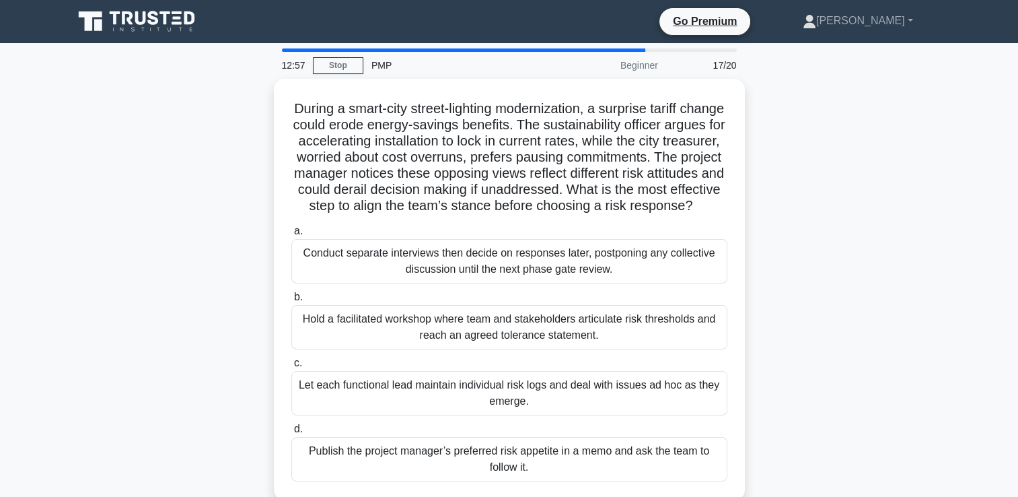
click at [1018, 0] on html "Go Premium [PERSON_NAME]" at bounding box center [509, 363] width 1018 height 727
